Goal: Task Accomplishment & Management: Manage account settings

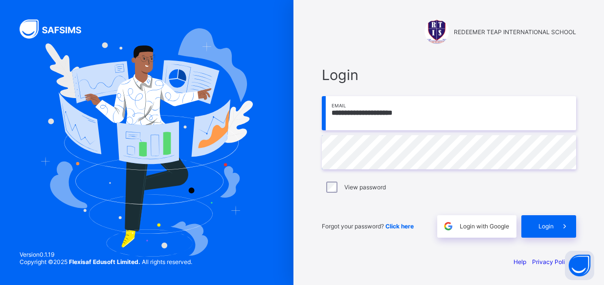
click at [547, 226] on span "Login" at bounding box center [545, 226] width 15 height 7
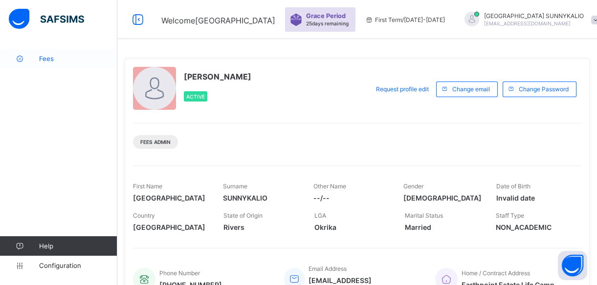
click at [49, 60] on span "Fees" at bounding box center [78, 59] width 78 height 8
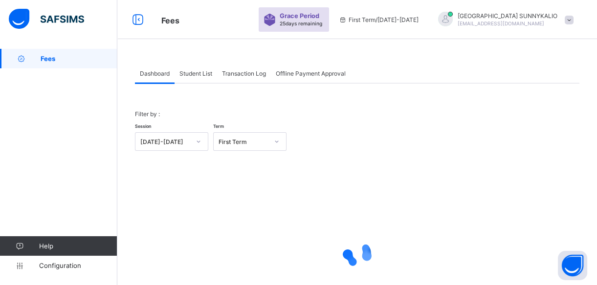
click at [199, 75] on span "Student List" at bounding box center [195, 73] width 33 height 7
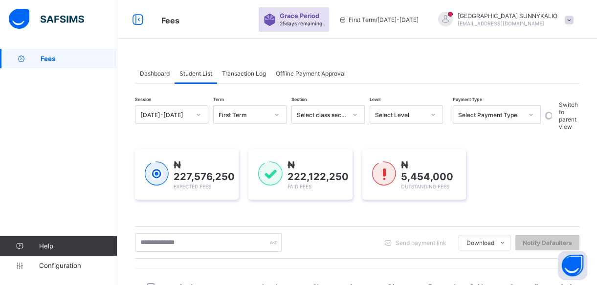
click at [240, 74] on span "Transaction Log" at bounding box center [244, 73] width 44 height 7
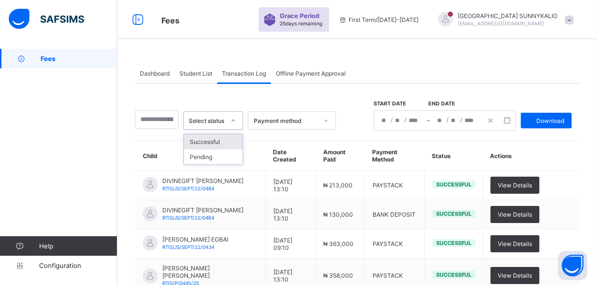
click at [234, 117] on div at bounding box center [233, 121] width 17 height 16
click at [220, 144] on div "Successful" at bounding box center [213, 141] width 59 height 15
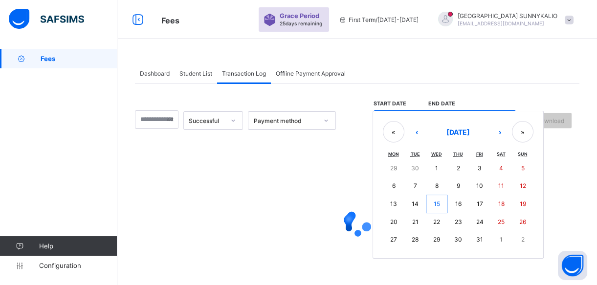
click at [414, 120] on div "/ / – / / « ‹ [DATE] › » Mon Tue Wed Thu Fri Sat Sun 29 30 1 2 3 4 5 6 7 8 9 10…" at bounding box center [444, 120] width 142 height 21
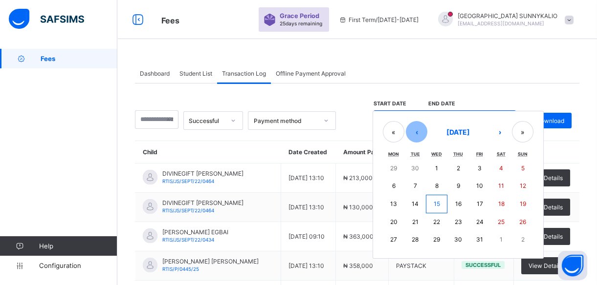
click at [420, 131] on button "‹" at bounding box center [417, 132] width 22 height 22
click at [395, 163] on button "1" at bounding box center [394, 169] width 22 height 18
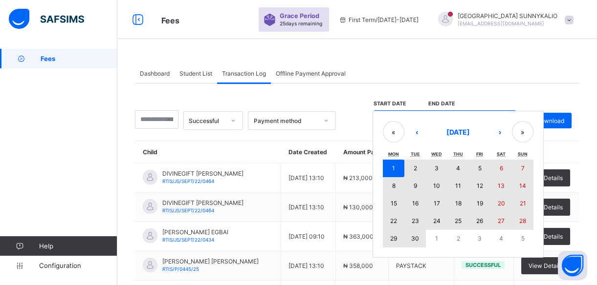
click at [419, 239] on abbr "30" at bounding box center [415, 238] width 8 height 7
type input "**********"
type input "*"
type input "****"
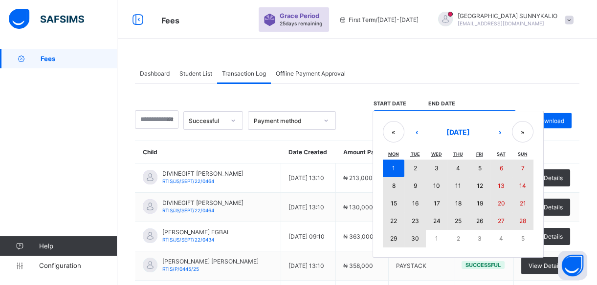
type input "**********"
type input "*"
type input "**"
type input "****"
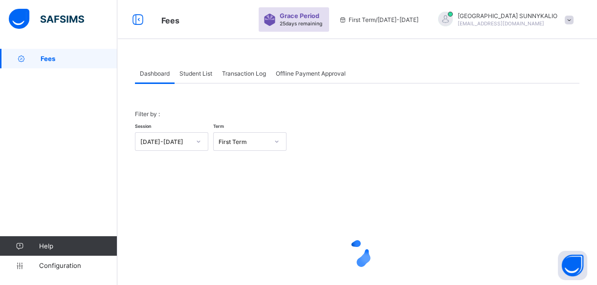
click at [201, 73] on span "Student List" at bounding box center [195, 73] width 33 height 7
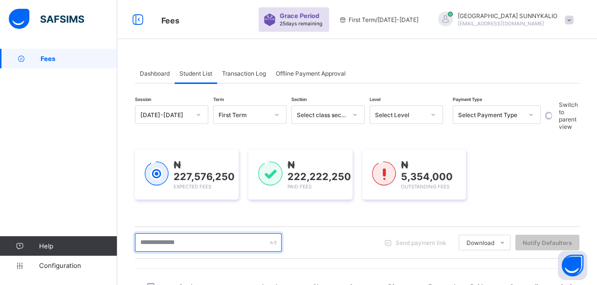
click at [227, 249] on input "text" at bounding box center [208, 243] width 147 height 19
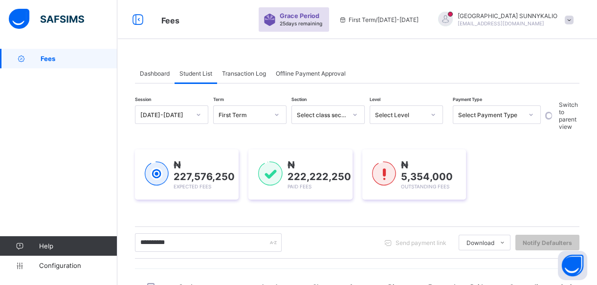
click at [433, 115] on icon at bounding box center [433, 115] width 6 height 10
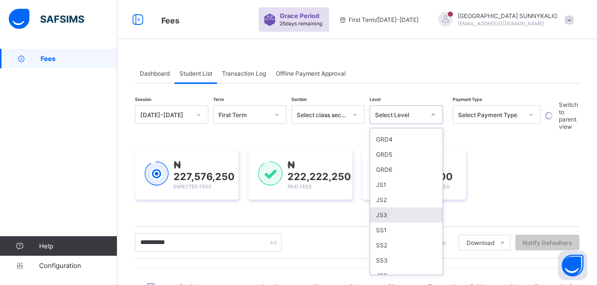
scroll to position [152, 0]
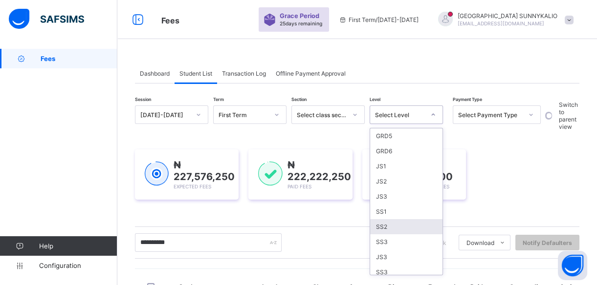
click at [386, 222] on div "SS2" at bounding box center [406, 226] width 72 height 15
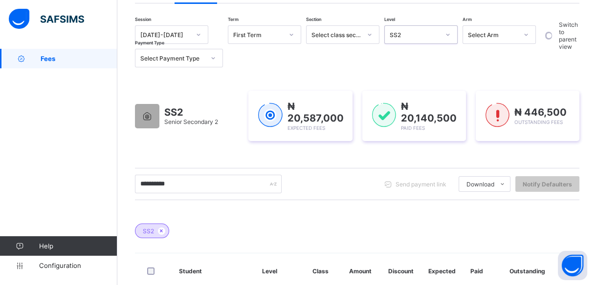
scroll to position [47, 0]
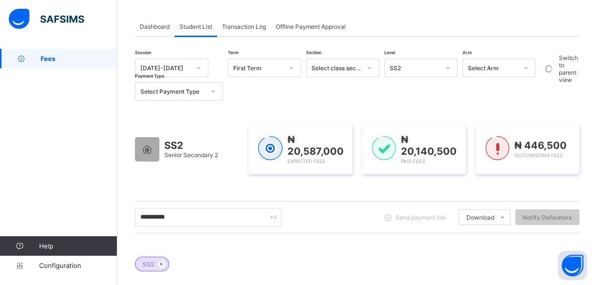
click at [257, 205] on div "**********" at bounding box center [357, 217] width 444 height 32
click at [251, 219] on input "**********" at bounding box center [208, 217] width 147 height 19
type input "*"
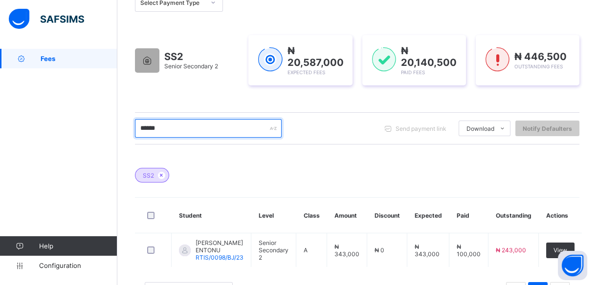
scroll to position [182, 0]
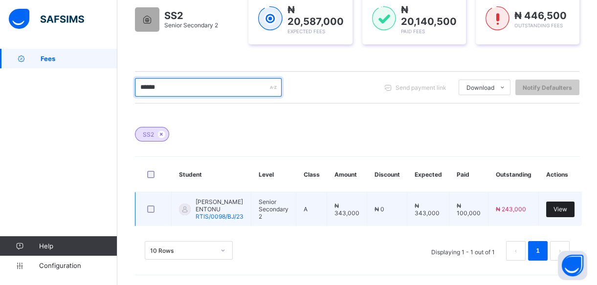
type input "******"
click at [559, 207] on span "View" at bounding box center [560, 209] width 14 height 7
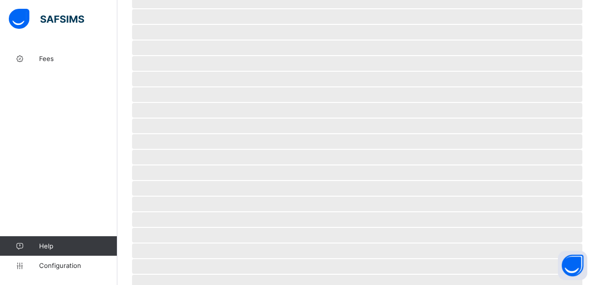
click at [559, 207] on span "‌" at bounding box center [357, 204] width 450 height 15
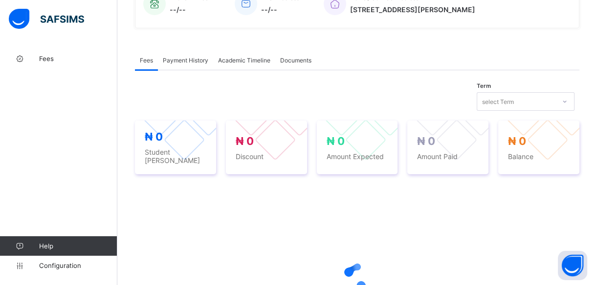
scroll to position [271, 0]
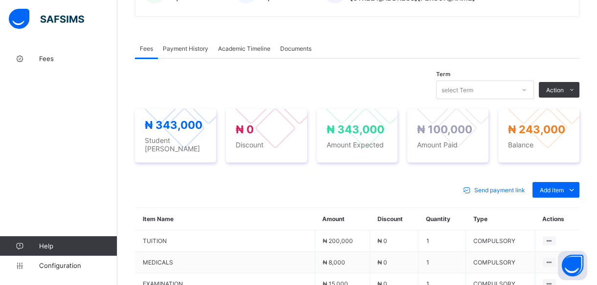
click at [185, 47] on span "Payment History" at bounding box center [185, 48] width 45 height 7
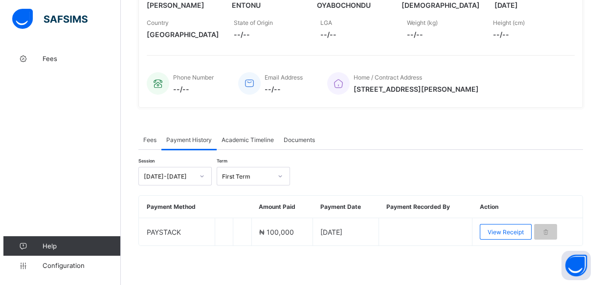
scroll to position [179, 0]
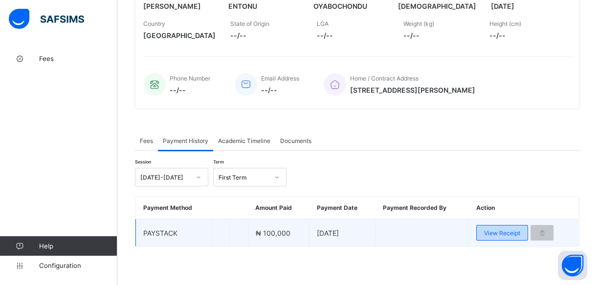
click at [500, 230] on span "View Receipt" at bounding box center [502, 233] width 36 height 7
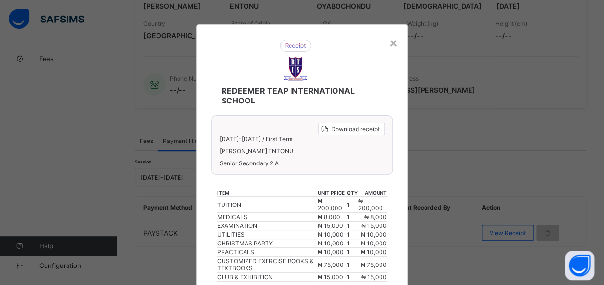
scroll to position [130, 0]
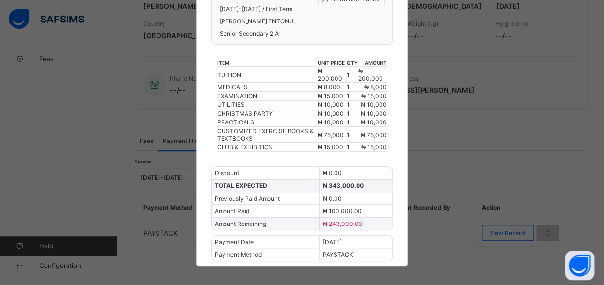
click at [313, 170] on div "Discount" at bounding box center [266, 173] width 108 height 12
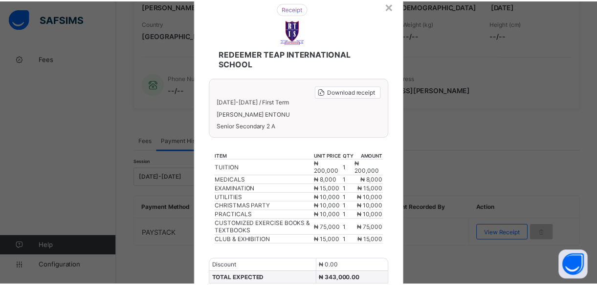
scroll to position [35, 0]
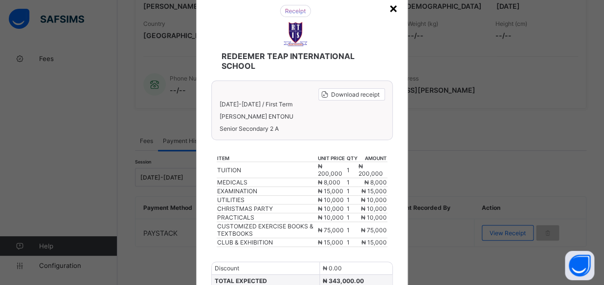
click at [389, 8] on div "×" at bounding box center [393, 8] width 9 height 17
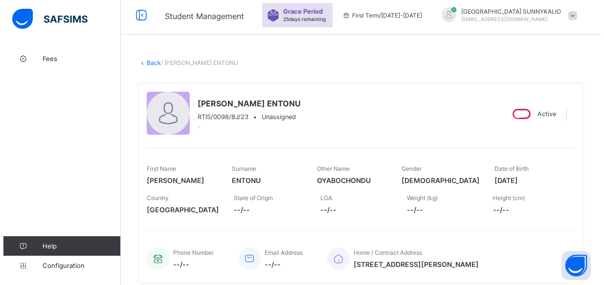
scroll to position [0, 0]
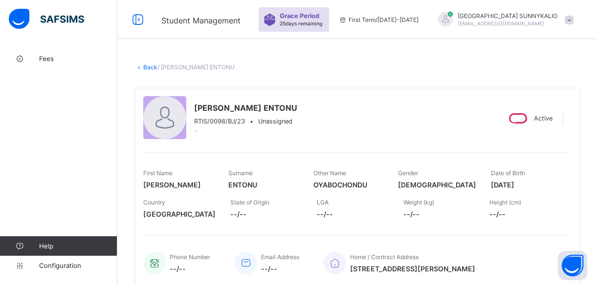
click at [573, 20] on span at bounding box center [569, 20] width 9 height 9
click at [551, 99] on span "Logout" at bounding box center [541, 96] width 65 height 11
